Goal: Transaction & Acquisition: Subscribe to service/newsletter

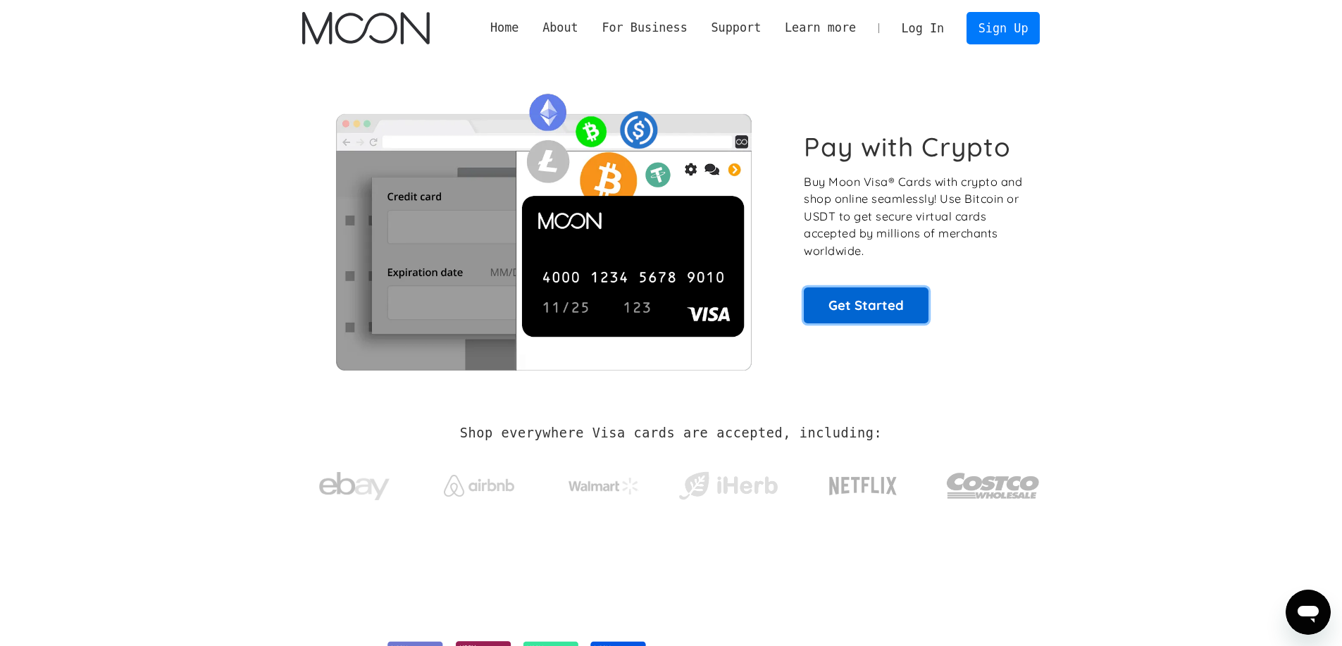
click at [873, 302] on link "Get Started" at bounding box center [866, 305] width 125 height 35
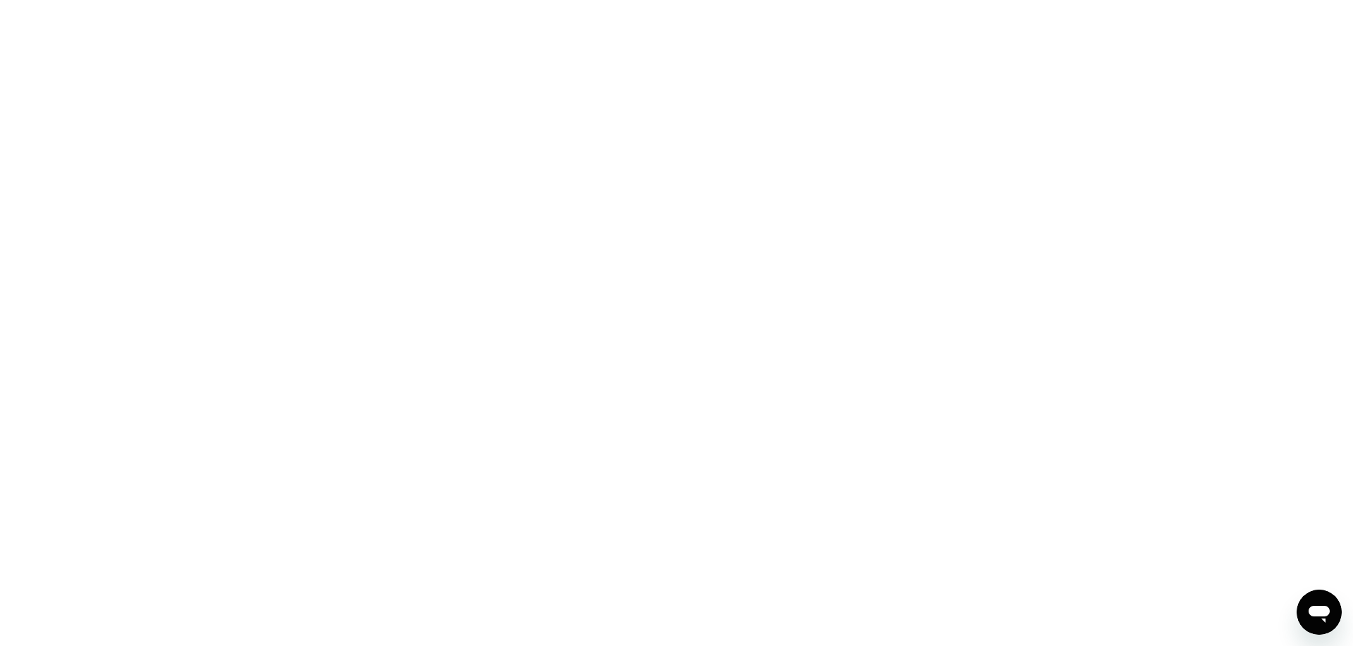
drag, startPoint x: 1303, startPoint y: 607, endPoint x: 2579, endPoint y: 963, distance: 1324.9
click at [1303, 607] on div "Ouvrir la fenêtre de messagerie" at bounding box center [1319, 612] width 42 height 42
drag, startPoint x: 1319, startPoint y: 618, endPoint x: 2610, endPoint y: 1176, distance: 1405.9
click at [1319, 634] on div "Ouvrir la fenêtre de messagerie" at bounding box center [1319, 655] width 42 height 42
drag, startPoint x: 1324, startPoint y: 609, endPoint x: 2615, endPoint y: 1169, distance: 1406.7
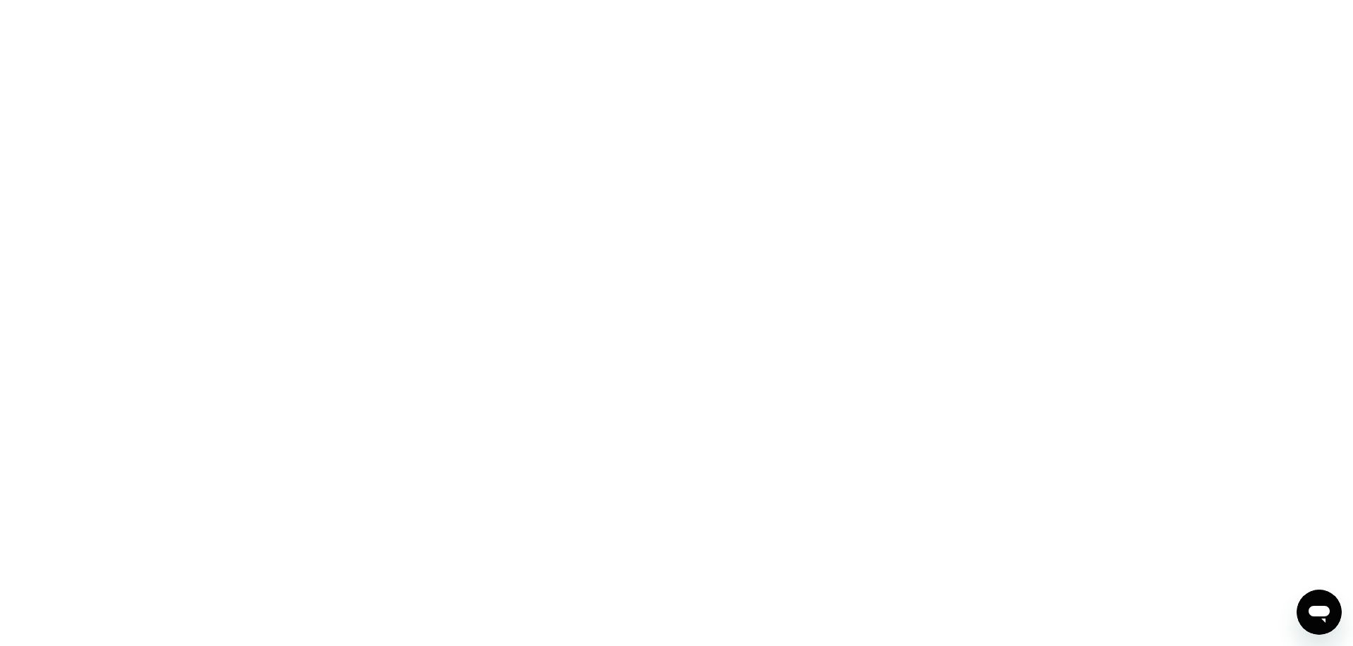
click at [1324, 609] on icon "Ouvrir la fenêtre de messagerie" at bounding box center [1319, 614] width 21 height 17
click at [1316, 646] on icon "Ouvrir la fenêtre de messagerie" at bounding box center [1319, 654] width 15 height 9
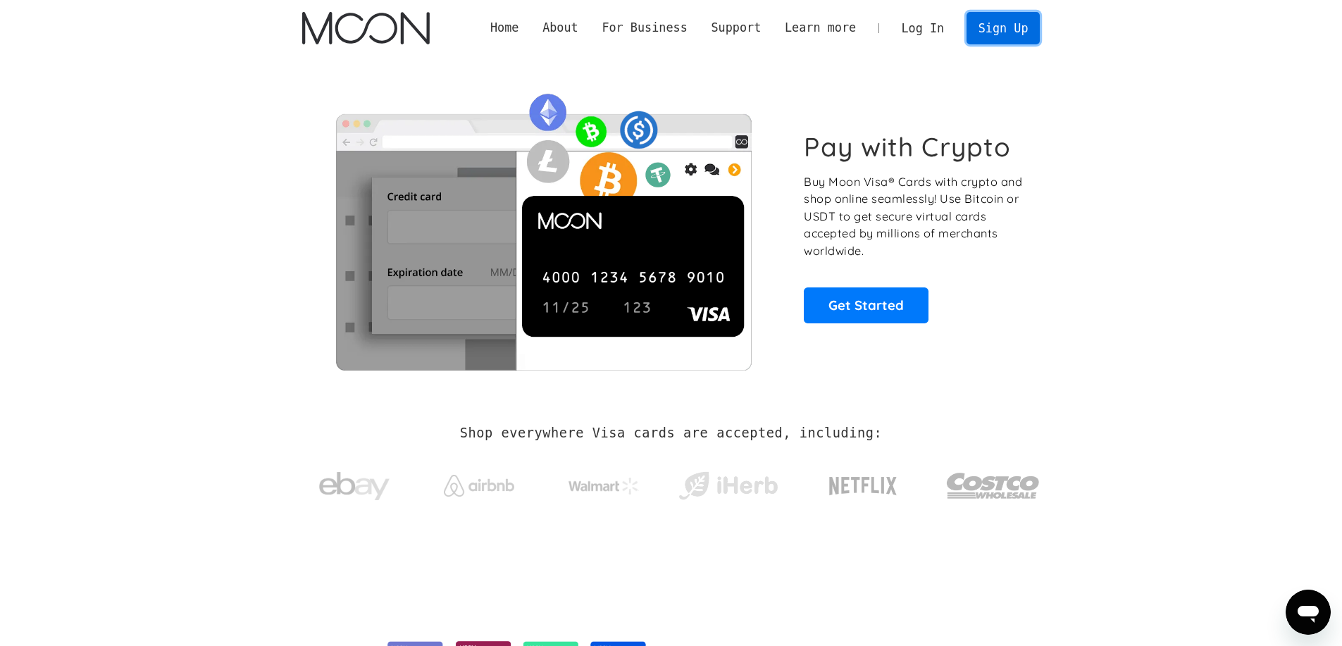
click at [994, 28] on link "Sign Up" at bounding box center [1003, 28] width 73 height 32
click at [921, 23] on link "Log In" at bounding box center [923, 28] width 66 height 31
